Goal: Task Accomplishment & Management: Use online tool/utility

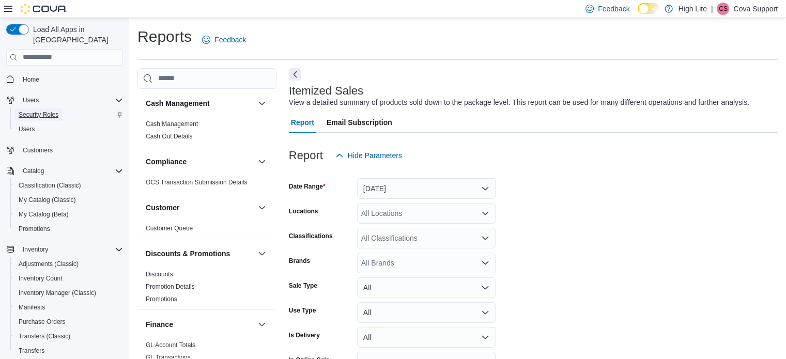
click at [44, 111] on span "Security Roles" at bounding box center [39, 115] width 40 height 8
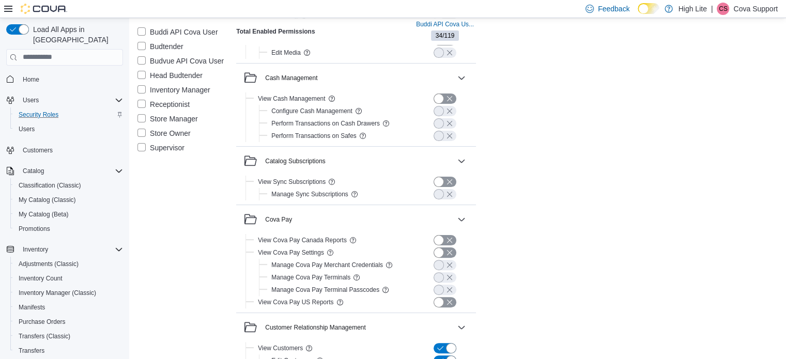
scroll to position [155, 0]
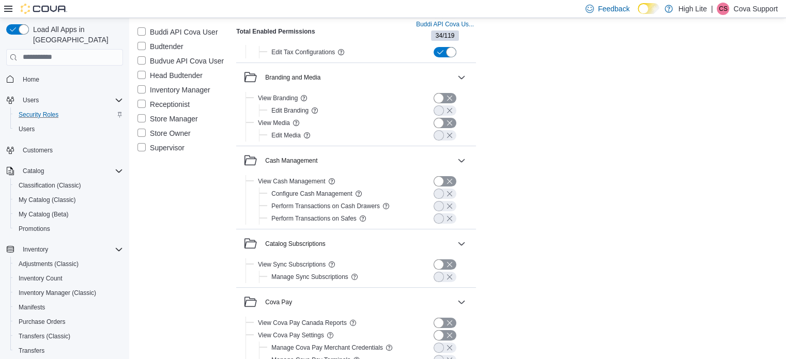
click at [143, 134] on label "Store Owner" at bounding box center [163, 133] width 53 height 12
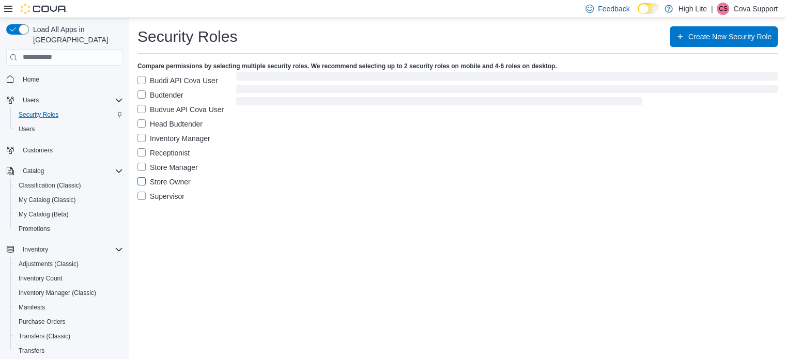
scroll to position [0, 0]
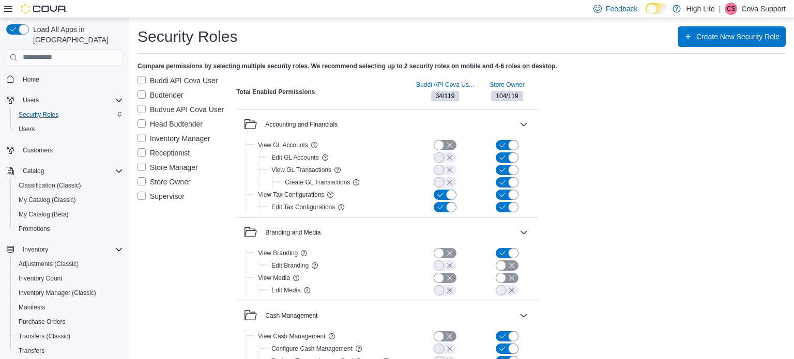
click at [142, 74] on label "Buddi API Cova User" at bounding box center [177, 80] width 81 height 12
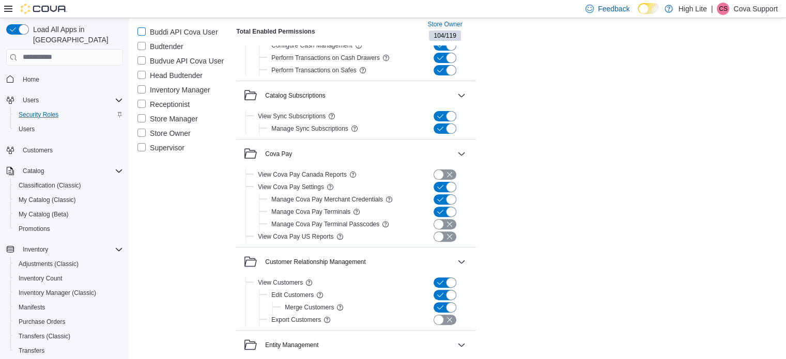
scroll to position [310, 0]
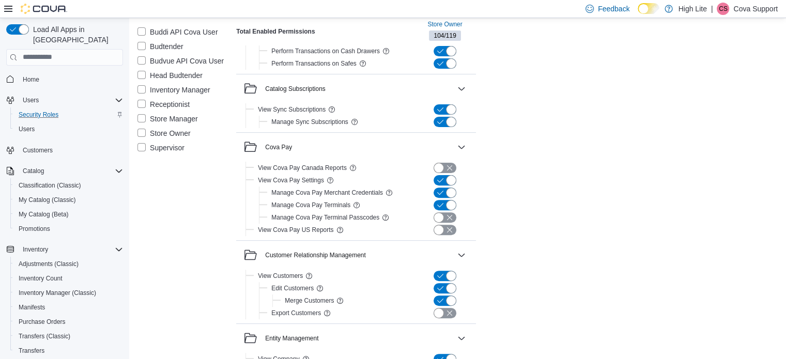
click at [42, 146] on span "Customers" at bounding box center [38, 150] width 30 height 8
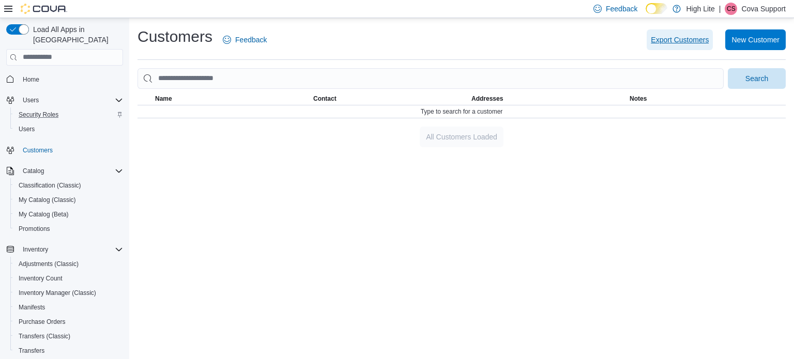
click at [673, 35] on span "Export Customers" at bounding box center [680, 40] width 58 height 10
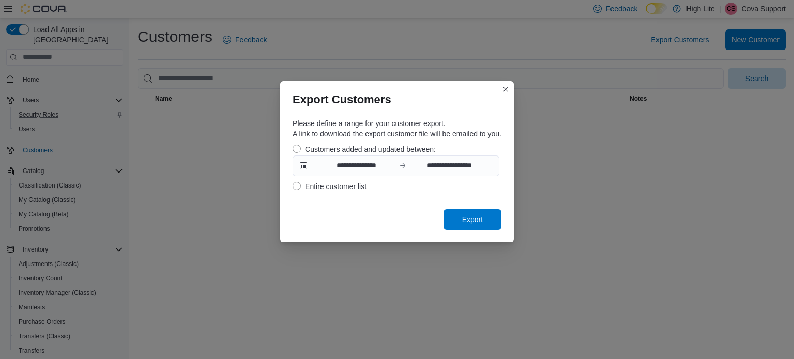
click at [296, 184] on label "Entire customer list" at bounding box center [330, 186] width 74 height 12
click at [484, 225] on span "Export" at bounding box center [472, 219] width 45 height 21
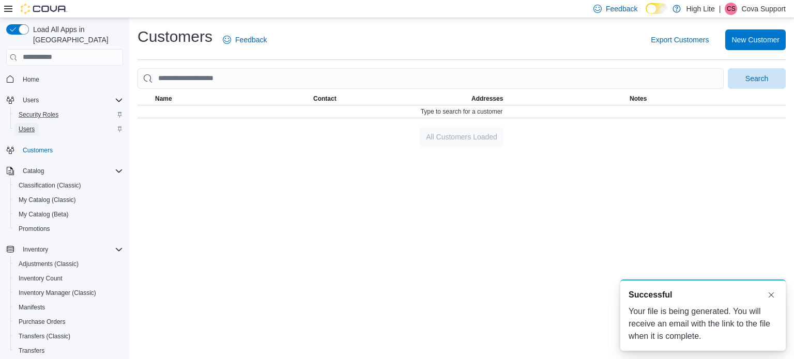
click at [38, 123] on link "Users" at bounding box center [26, 129] width 24 height 12
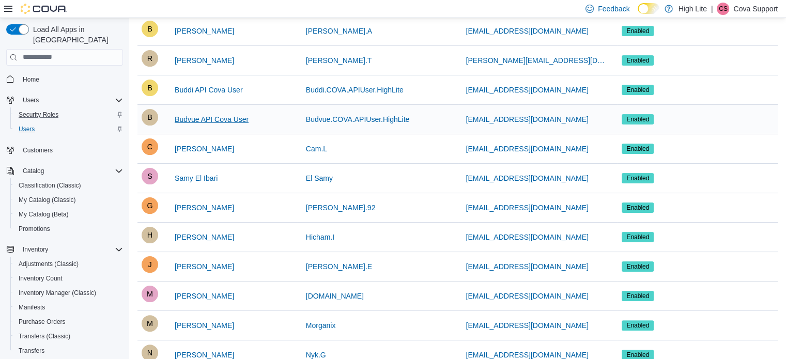
scroll to position [310, 0]
